Goal: Task Accomplishment & Management: Manage account settings

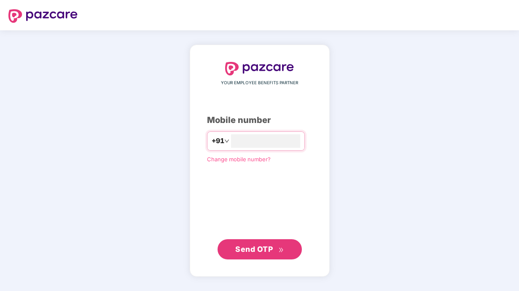
type input "**********"
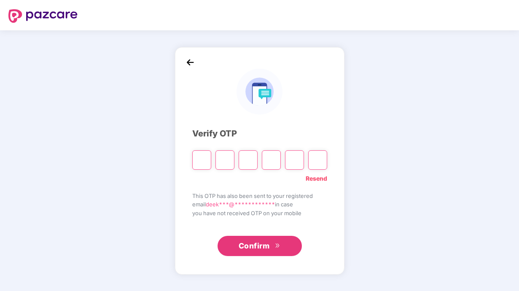
type input "*"
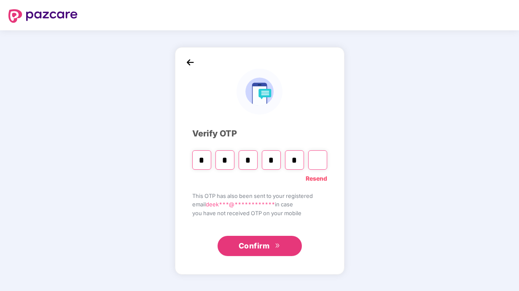
type input "*"
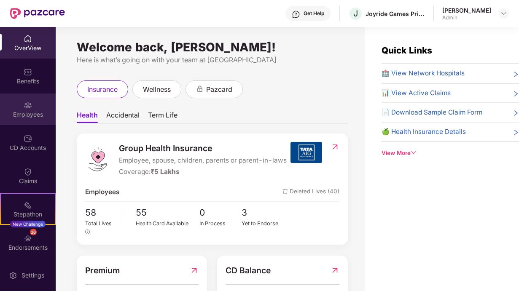
click at [27, 108] on img at bounding box center [28, 105] width 8 height 8
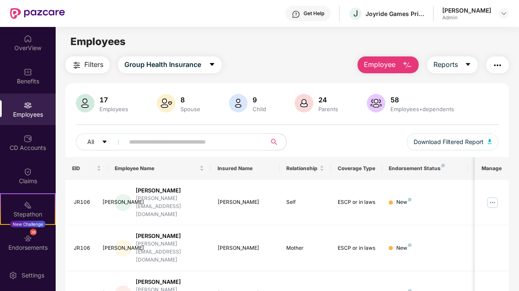
click at [153, 143] on input "text" at bounding box center [192, 142] width 126 height 13
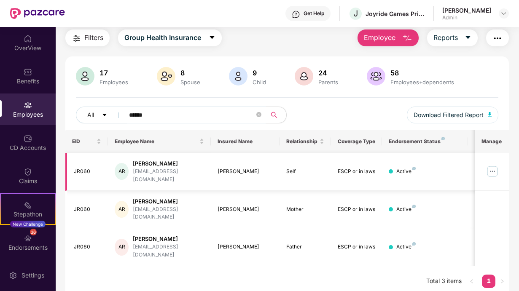
type input "******"
click at [496, 169] on img at bounding box center [492, 171] width 13 height 13
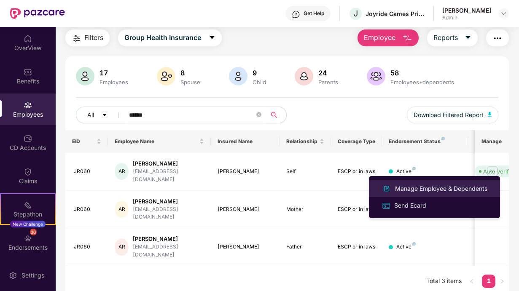
click at [436, 188] on div "Manage Employee & Dependents" at bounding box center [441, 188] width 96 height 9
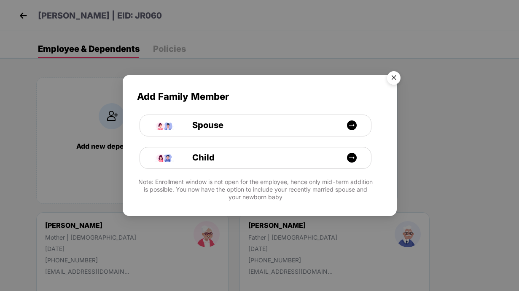
click at [398, 74] on img "Close" at bounding box center [394, 79] width 24 height 24
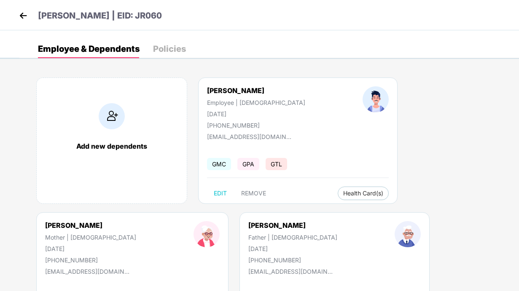
click at [24, 16] on img at bounding box center [23, 15] width 13 height 13
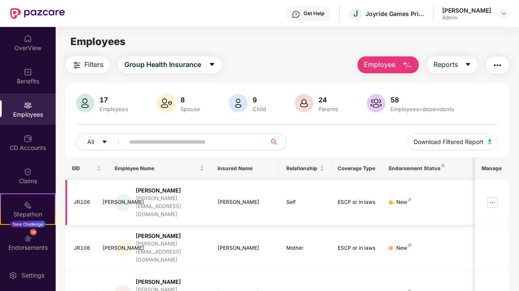
click at [492, 196] on img at bounding box center [492, 202] width 13 height 13
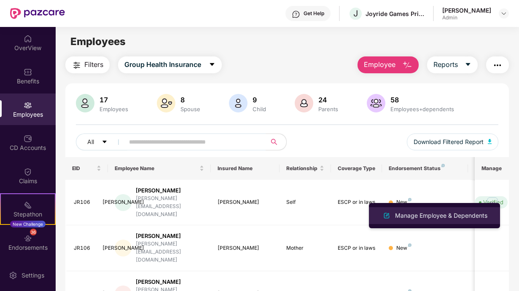
click at [450, 215] on div "Manage Employee & Dependents" at bounding box center [441, 215] width 96 height 9
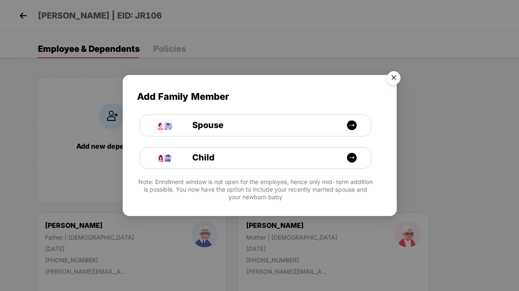
click at [394, 75] on img "Close" at bounding box center [394, 79] width 24 height 24
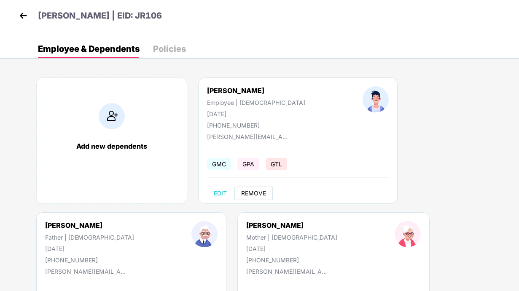
click at [256, 192] on span "REMOVE" at bounding box center [253, 193] width 25 height 7
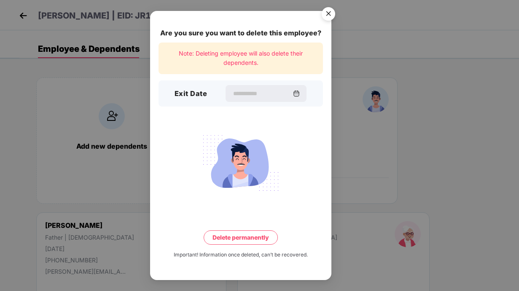
click at [329, 16] on img "Close" at bounding box center [329, 15] width 24 height 24
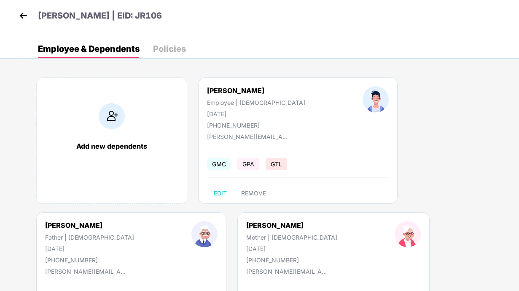
click at [28, 16] on img at bounding box center [23, 15] width 13 height 13
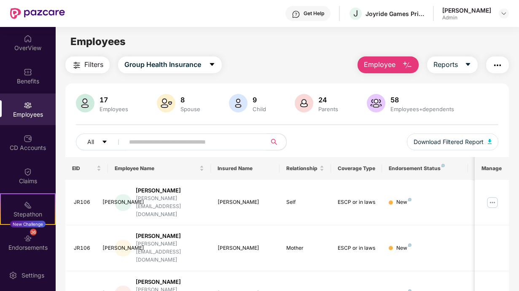
click at [162, 141] on input "text" at bounding box center [192, 142] width 126 height 13
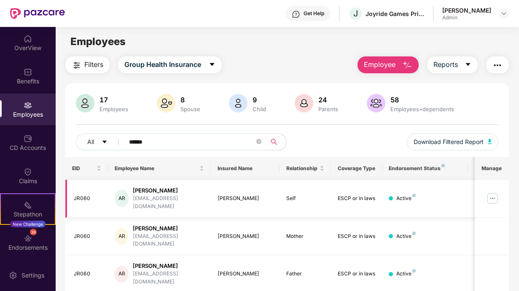
type input "******"
click at [493, 193] on img at bounding box center [492, 198] width 13 height 13
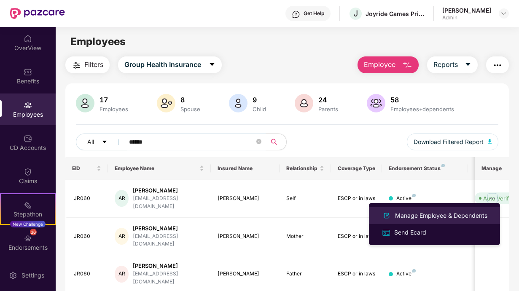
click at [446, 216] on div "Manage Employee & Dependents" at bounding box center [441, 215] width 96 height 9
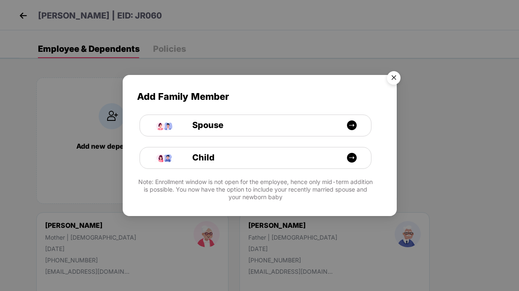
click at [393, 75] on img "Close" at bounding box center [394, 79] width 24 height 24
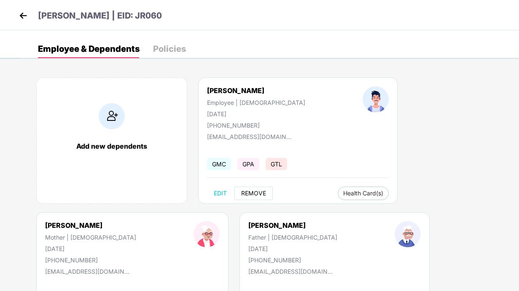
click at [256, 194] on span "REMOVE" at bounding box center [253, 193] width 25 height 7
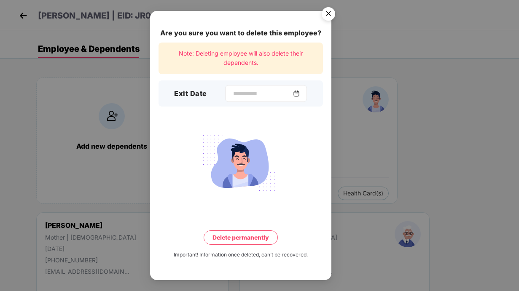
click at [298, 96] on img at bounding box center [296, 93] width 7 height 7
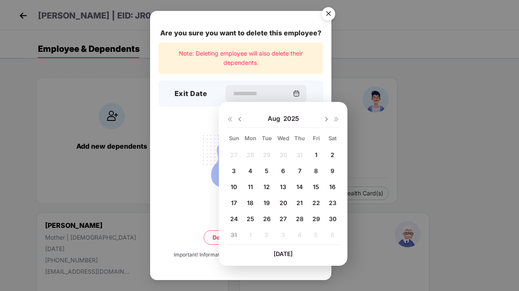
click at [317, 221] on span "29" at bounding box center [316, 218] width 8 height 7
type input "**********"
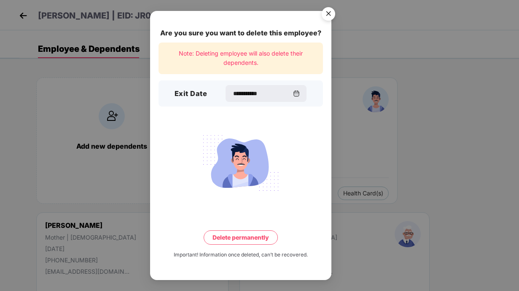
click at [237, 239] on button "Delete permanently" at bounding box center [241, 238] width 74 height 14
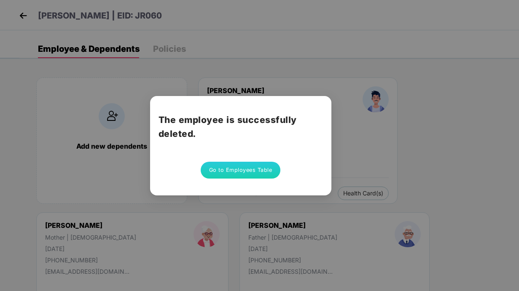
click at [244, 174] on button "Go to Employees Table" at bounding box center [241, 170] width 80 height 17
